Goal: Task Accomplishment & Management: Manage account settings

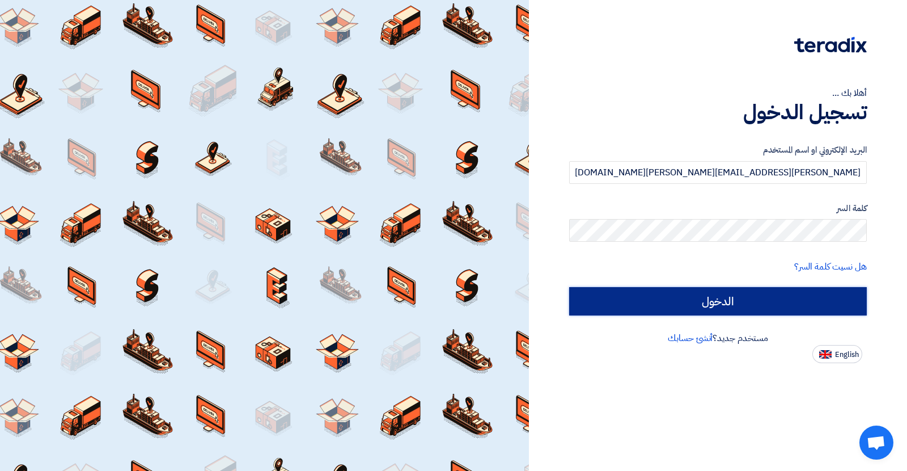
click at [665, 297] on input "الدخول" at bounding box center [718, 301] width 298 height 28
type input "Sign in"
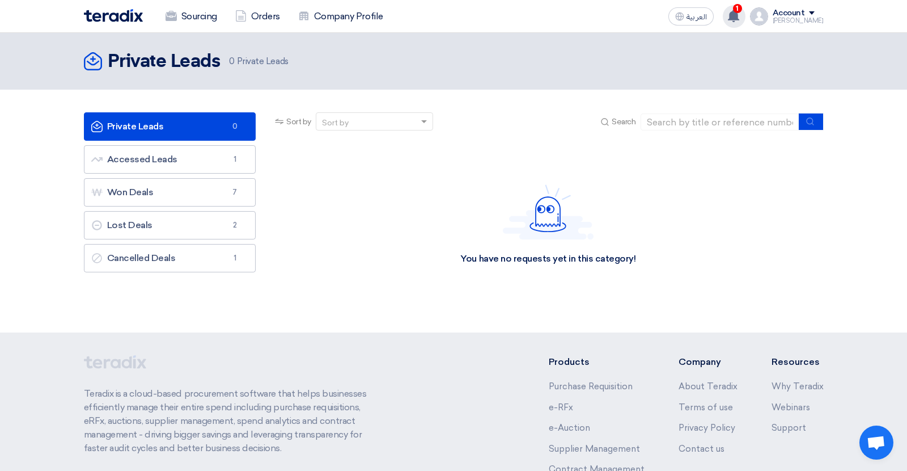
click at [740, 18] on use at bounding box center [733, 16] width 11 height 12
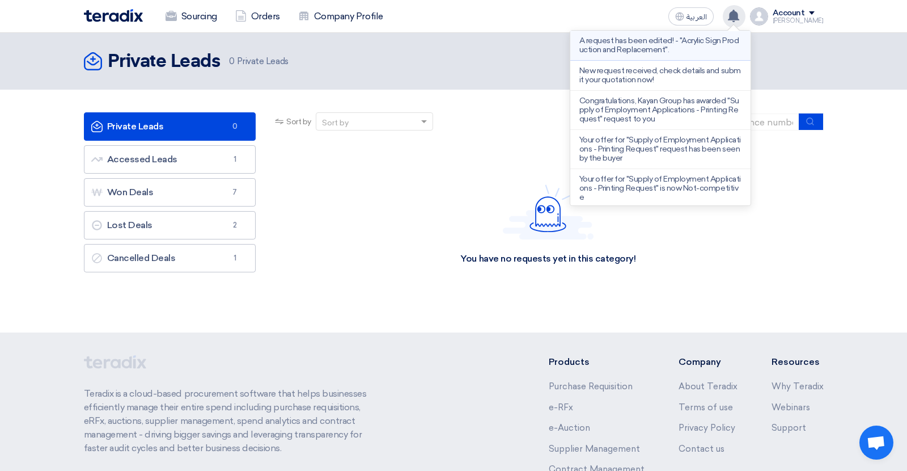
click at [688, 53] on p "A request has been edited! - "Acrylic Sign Production and Replacement"." at bounding box center [661, 45] width 162 height 18
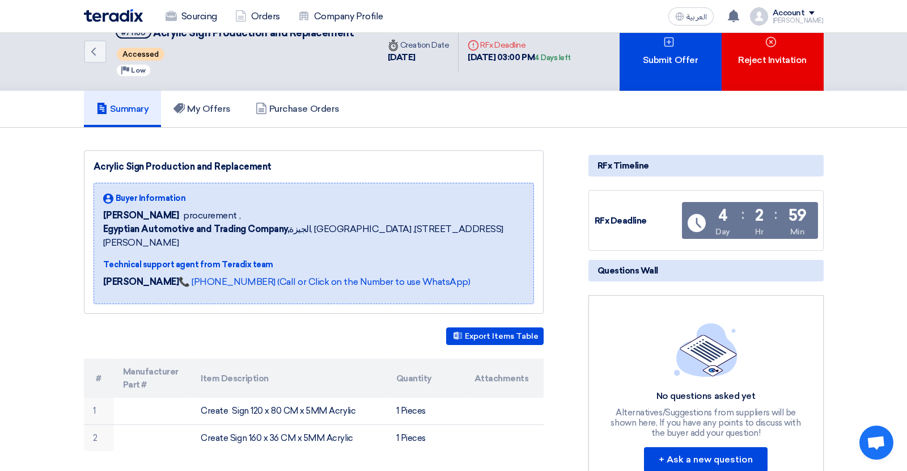
scroll to position [14, 0]
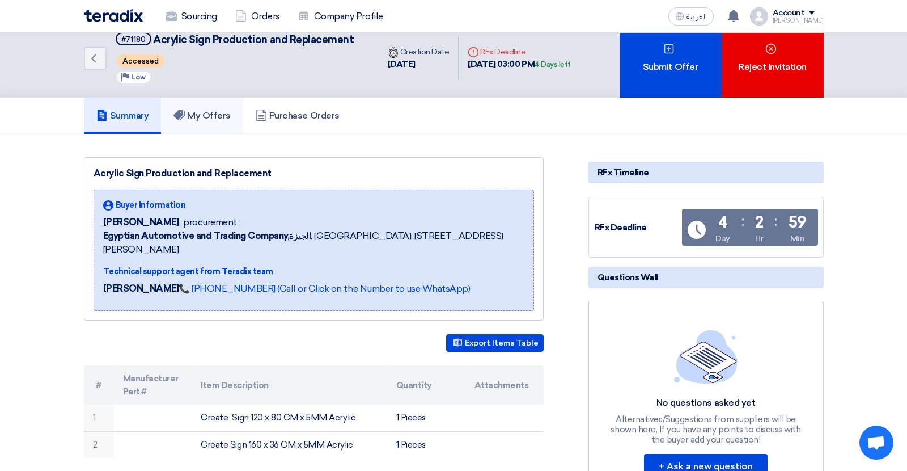
click at [175, 113] on link "My Offers" at bounding box center [202, 116] width 82 height 36
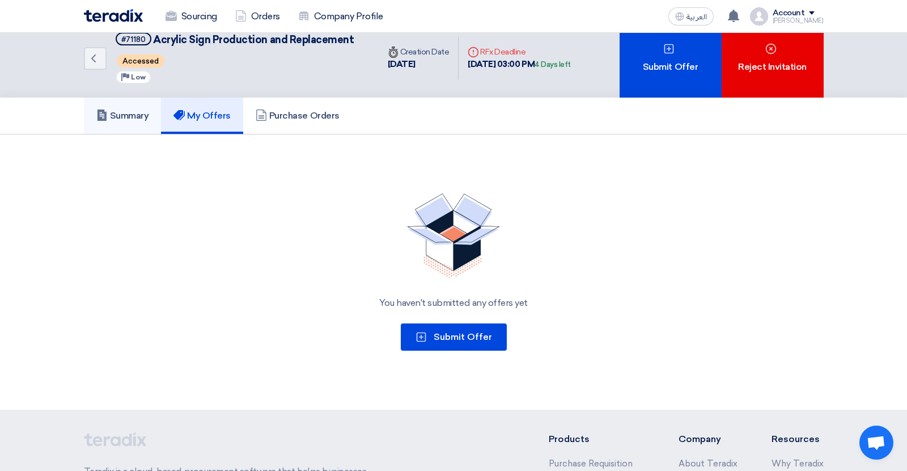
click at [145, 110] on h5 "Summary" at bounding box center [122, 115] width 53 height 11
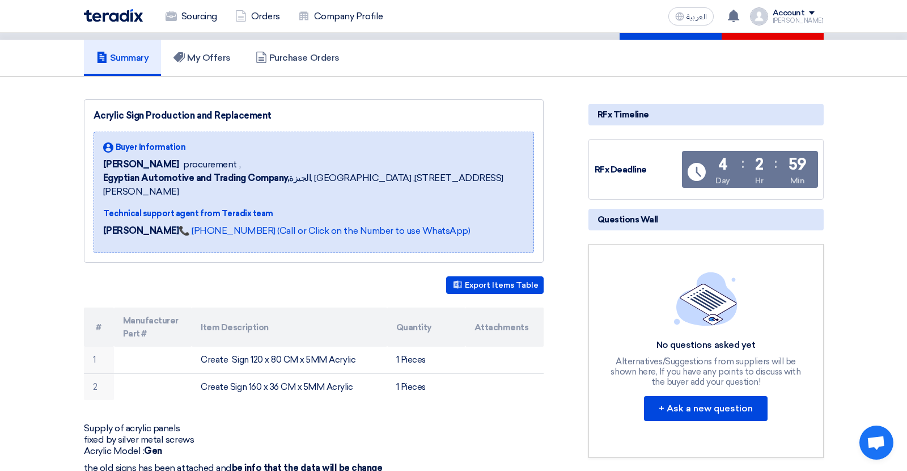
scroll to position [0, 0]
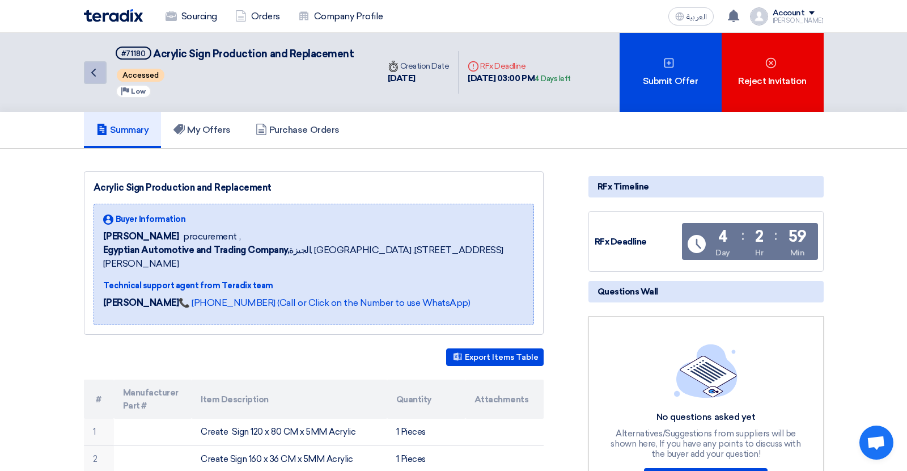
click at [92, 81] on link "Back" at bounding box center [95, 72] width 23 height 23
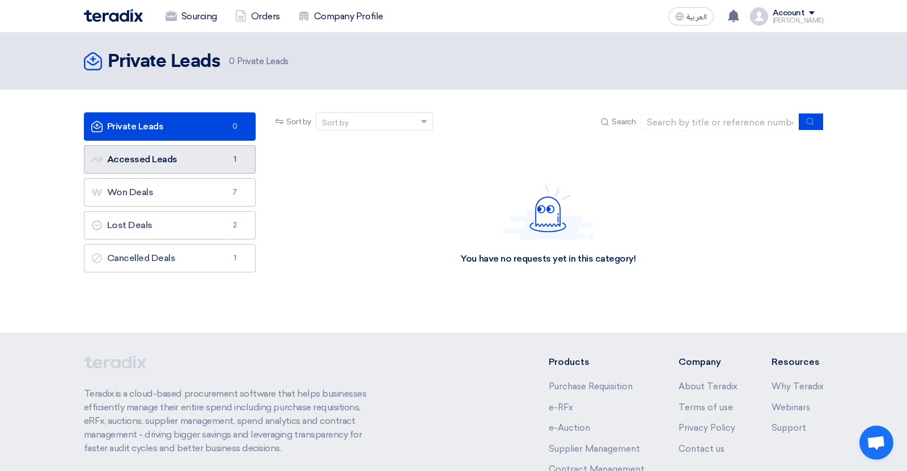
click at [140, 161] on link "Accessed Leads Accessed Leads 1" at bounding box center [170, 159] width 172 height 28
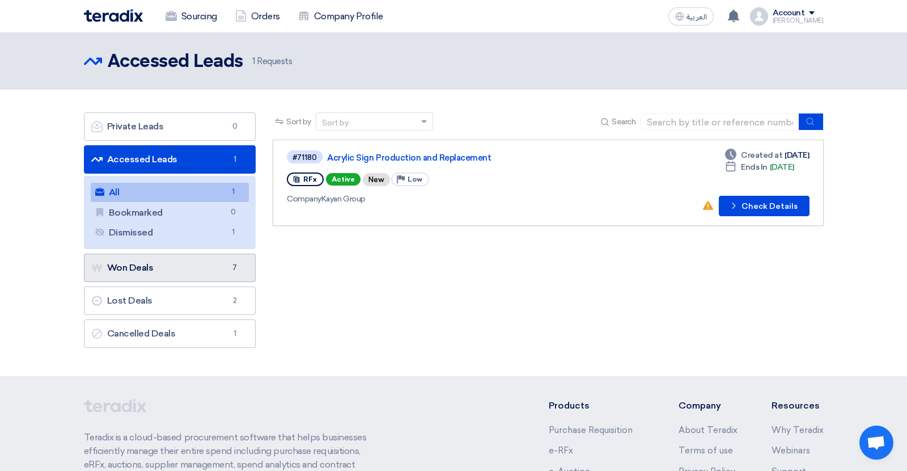
click at [150, 264] on link "Won Deals Won Deals 7" at bounding box center [170, 268] width 172 height 28
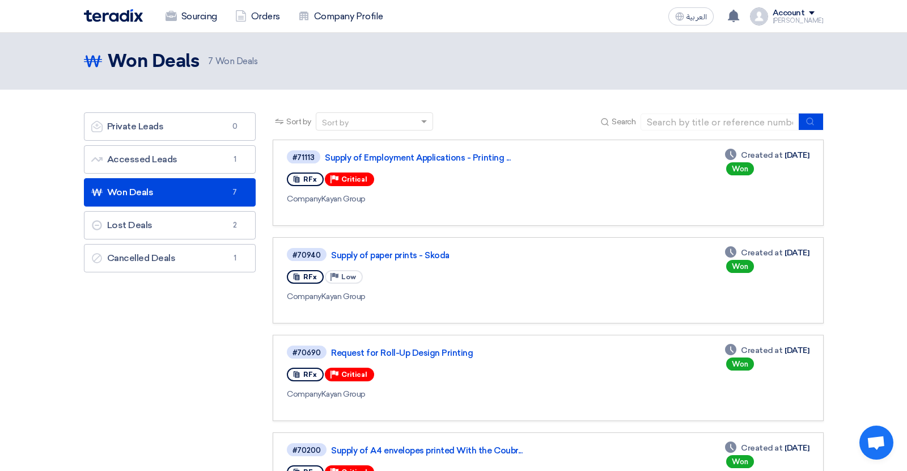
click at [152, 317] on div "Private Leads Private Leads 0 Accessed Leads Accessed Leads 1 Won Deals Won Dea…" at bounding box center [169, 467] width 189 height 710
click at [191, 235] on link "Lost Deals Lost Deals 2" at bounding box center [170, 225] width 172 height 28
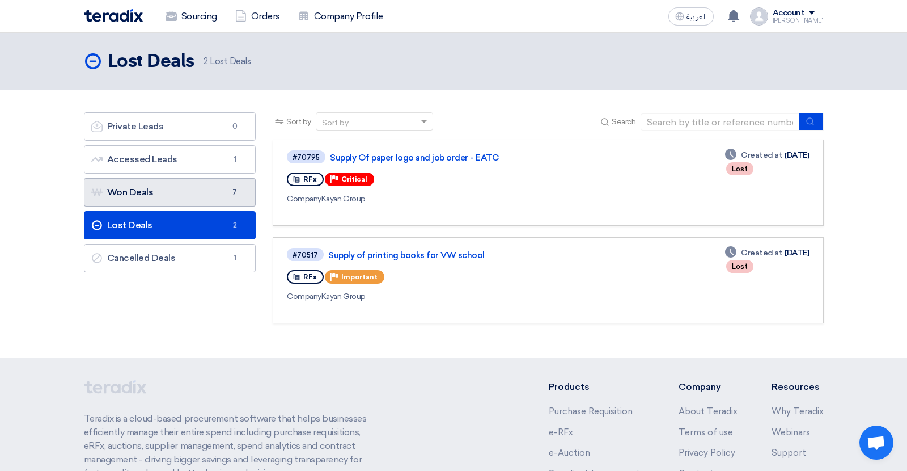
click at [198, 191] on link "Won Deals Won Deals 7" at bounding box center [170, 192] width 172 height 28
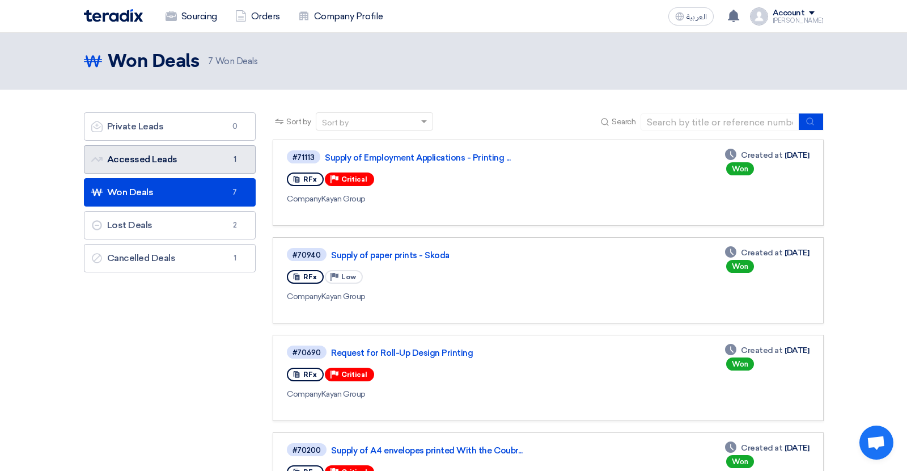
click at [209, 161] on link "Accessed Leads Accessed Leads 1" at bounding box center [170, 159] width 172 height 28
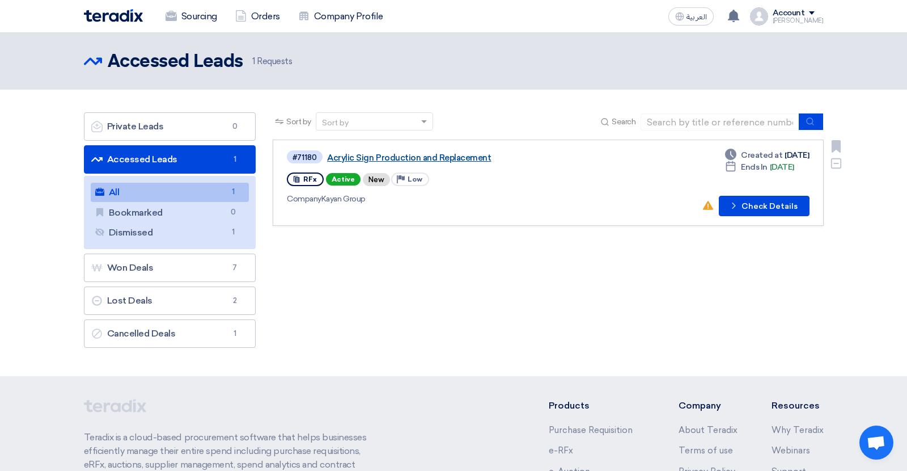
click at [405, 161] on link "Acrylic Sign Production and Replacement" at bounding box center [469, 158] width 284 height 10
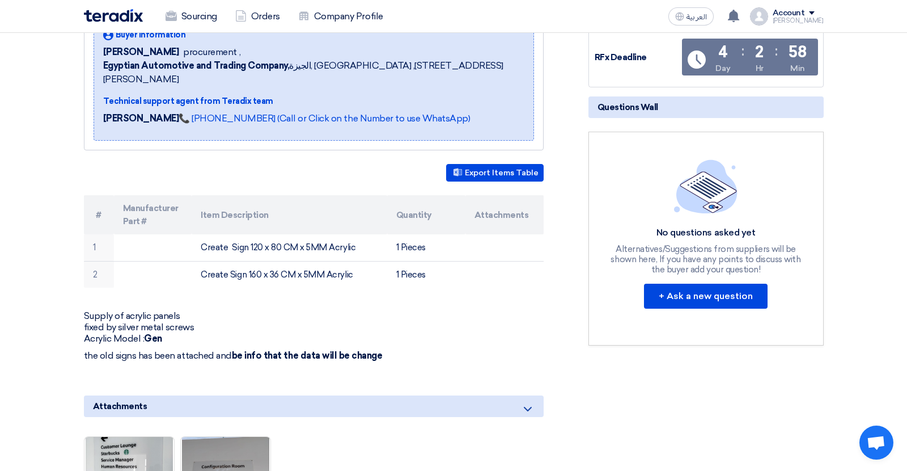
scroll to position [239, 0]
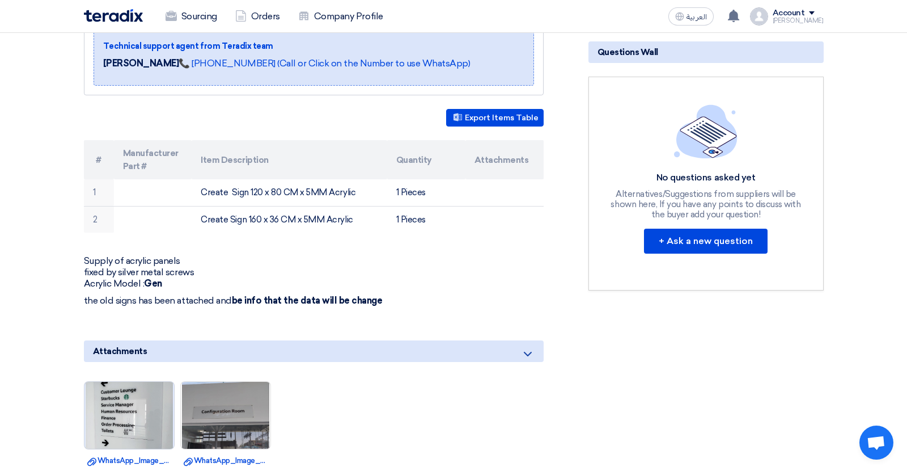
click at [131, 407] on img at bounding box center [130, 415] width 90 height 119
